Goal: Download file/media

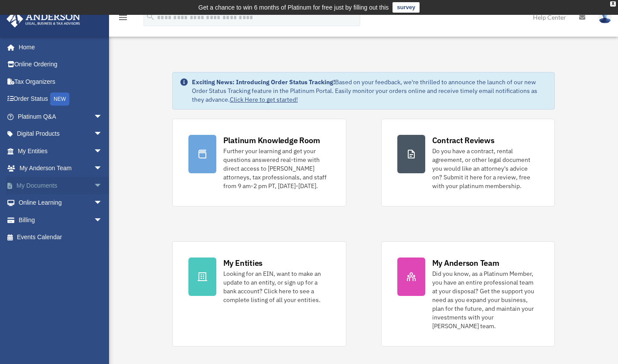
click at [37, 186] on link "My Documents arrow_drop_down" at bounding box center [60, 185] width 109 height 17
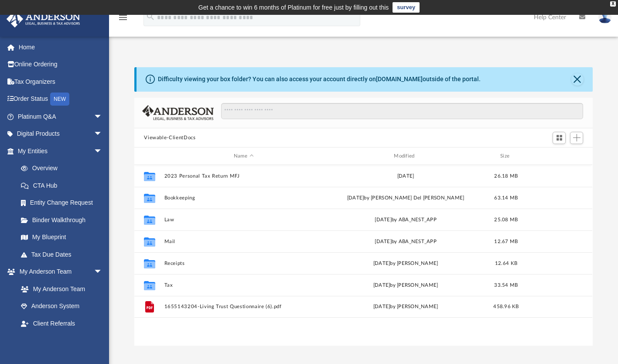
scroll to position [191, 451]
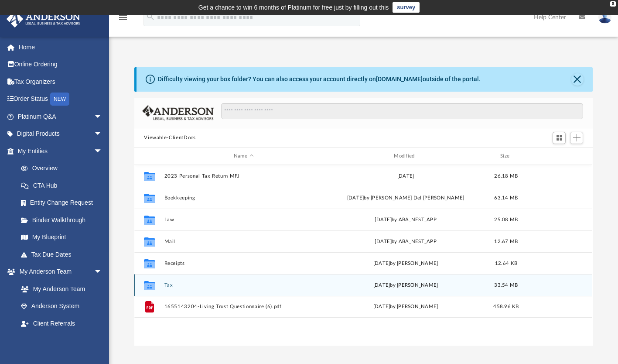
click at [172, 285] on button "Tax" at bounding box center [243, 285] width 158 height 6
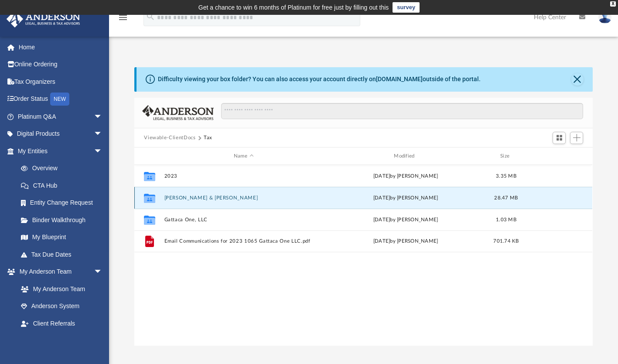
click at [225, 198] on button "[PERSON_NAME] & [PERSON_NAME]" at bounding box center [243, 198] width 158 height 6
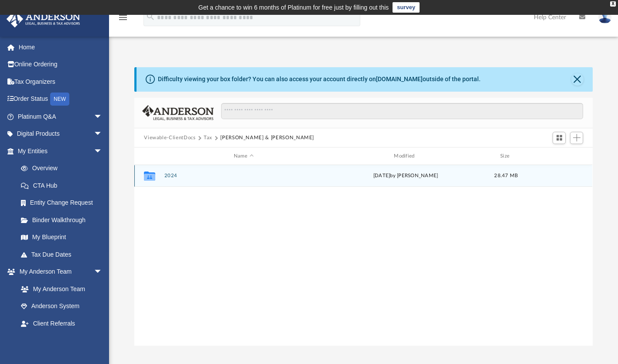
click at [167, 178] on button "2024" at bounding box center [243, 176] width 158 height 6
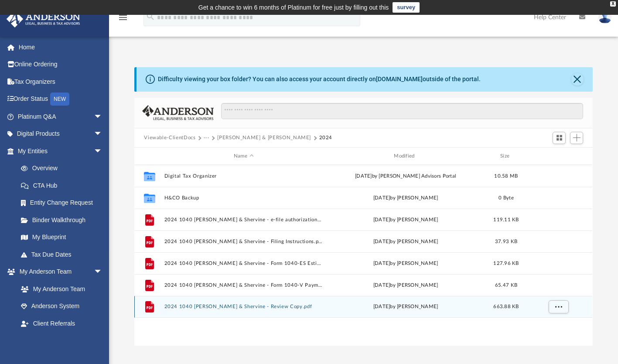
click at [218, 308] on button "2024 1040 [PERSON_NAME] & Shervine - Review Copy.pdf" at bounding box center [243, 307] width 158 height 6
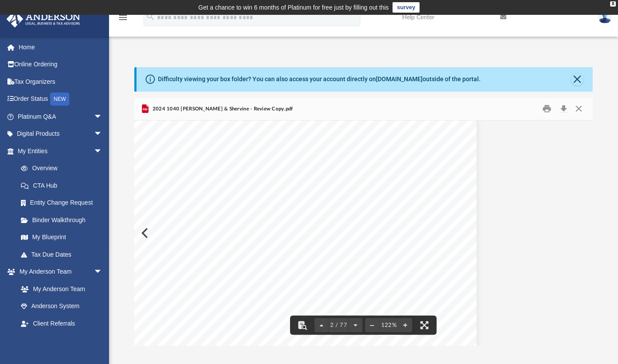
scroll to position [855, 110]
click at [564, 108] on button "Download" at bounding box center [564, 109] width 16 height 14
